Goal: Task Accomplishment & Management: Use online tool/utility

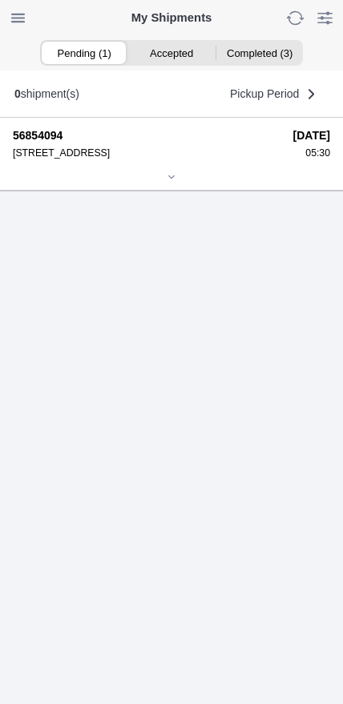
click at [167, 182] on icon at bounding box center [172, 177] width 10 height 10
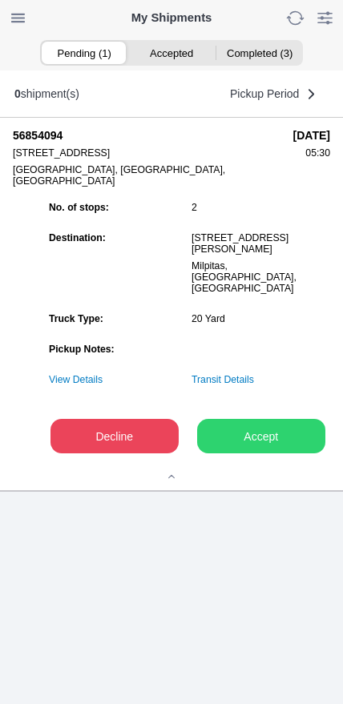
click at [0, 0] on slot "Accept" at bounding box center [0, 0] width 0 height 0
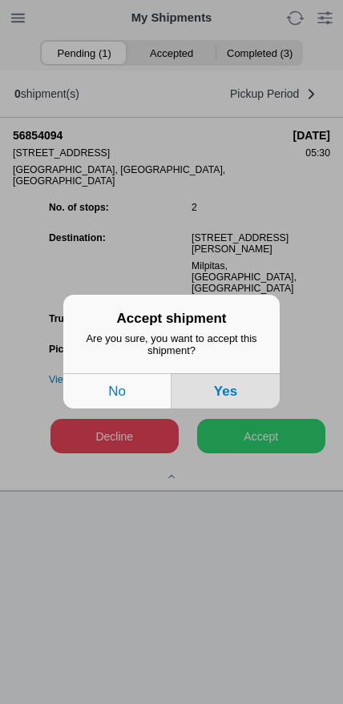
click at [245, 400] on button "Yes" at bounding box center [225, 391] width 108 height 35
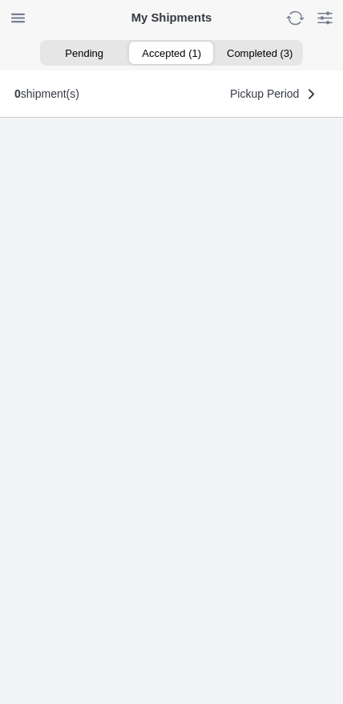
click at [183, 58] on ion-segment-button "Accepted (1)" at bounding box center [170, 53] width 87 height 22
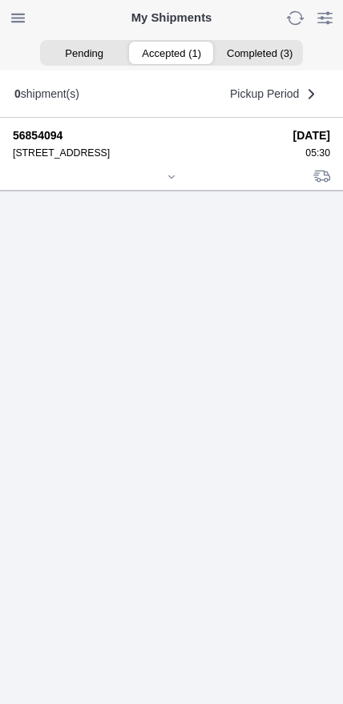
click at [168, 182] on icon at bounding box center [172, 177] width 10 height 10
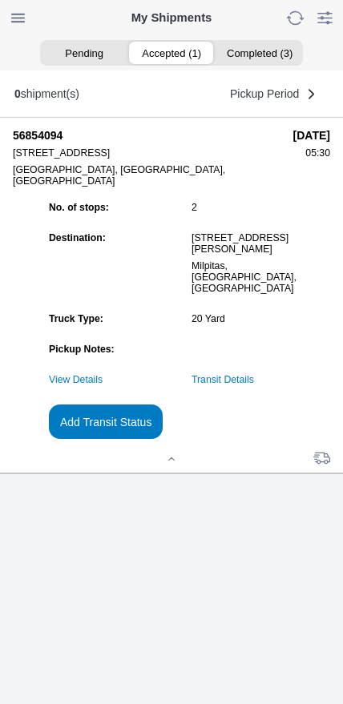
click at [0, 0] on slot "Add Transit Status" at bounding box center [0, 0] width 0 height 0
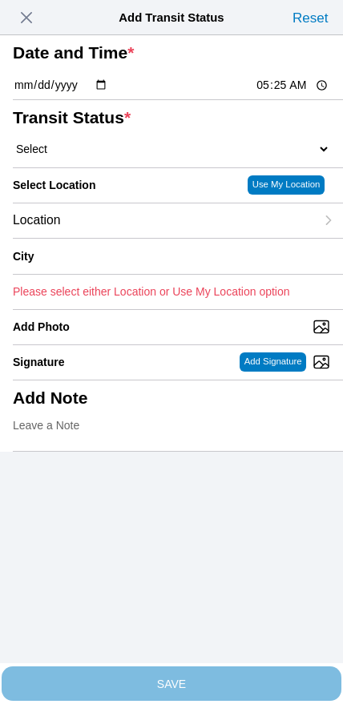
click at [283, 94] on input "05:25" at bounding box center [292, 85] width 75 height 17
type input "05:30"
click at [103, 156] on select "Select Arrive at Drop Off Arrive at Pickup Break Start Break Stop Depart Drop O…" at bounding box center [171, 149] width 317 height 14
select select "ARVPULOC"
click at [127, 238] on div "Location" at bounding box center [164, 221] width 302 height 34
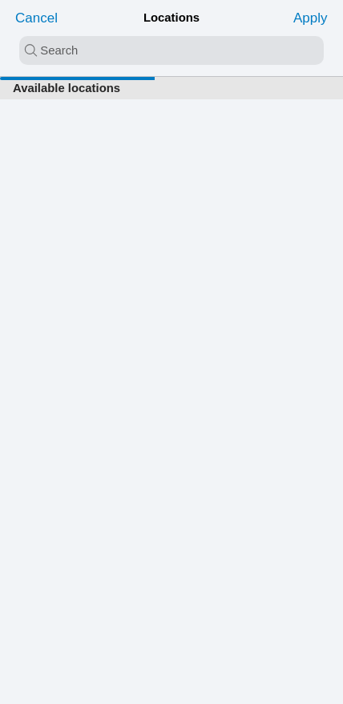
click at [164, 50] on input "search text" at bounding box center [171, 50] width 305 height 29
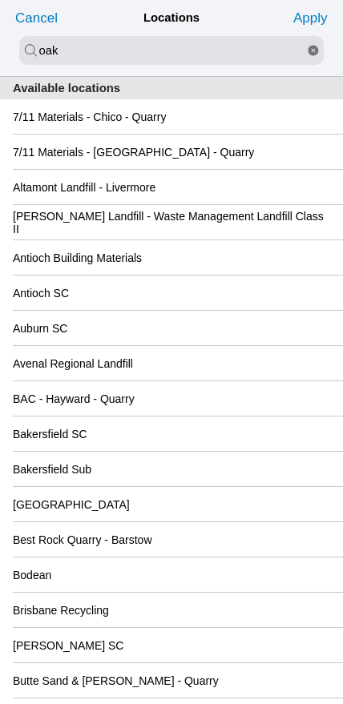
type input "oak"
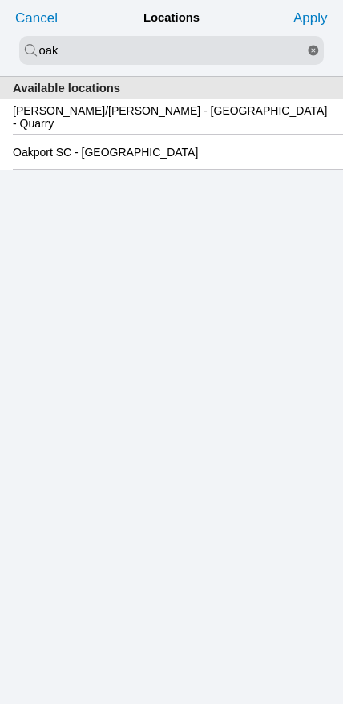
click at [0, 0] on slot "Oakport SC - [GEOGRAPHIC_DATA]" at bounding box center [0, 0] width 0 height 0
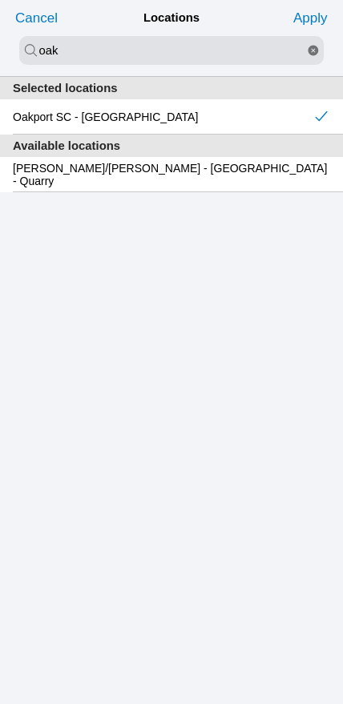
click at [0, 0] on slot "Apply" at bounding box center [0, 0] width 0 height 0
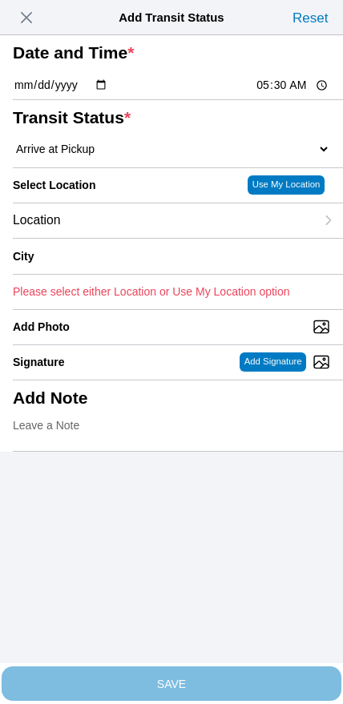
type input "[GEOGRAPHIC_DATA]"
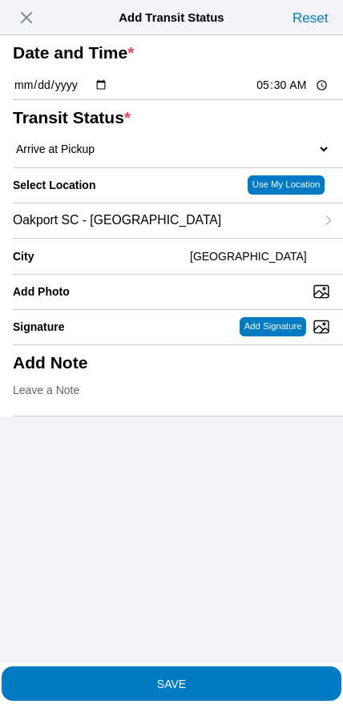
click at [208, 685] on button "SAVE" at bounding box center [172, 684] width 340 height 34
